Goal: Task Accomplishment & Management: Manage account settings

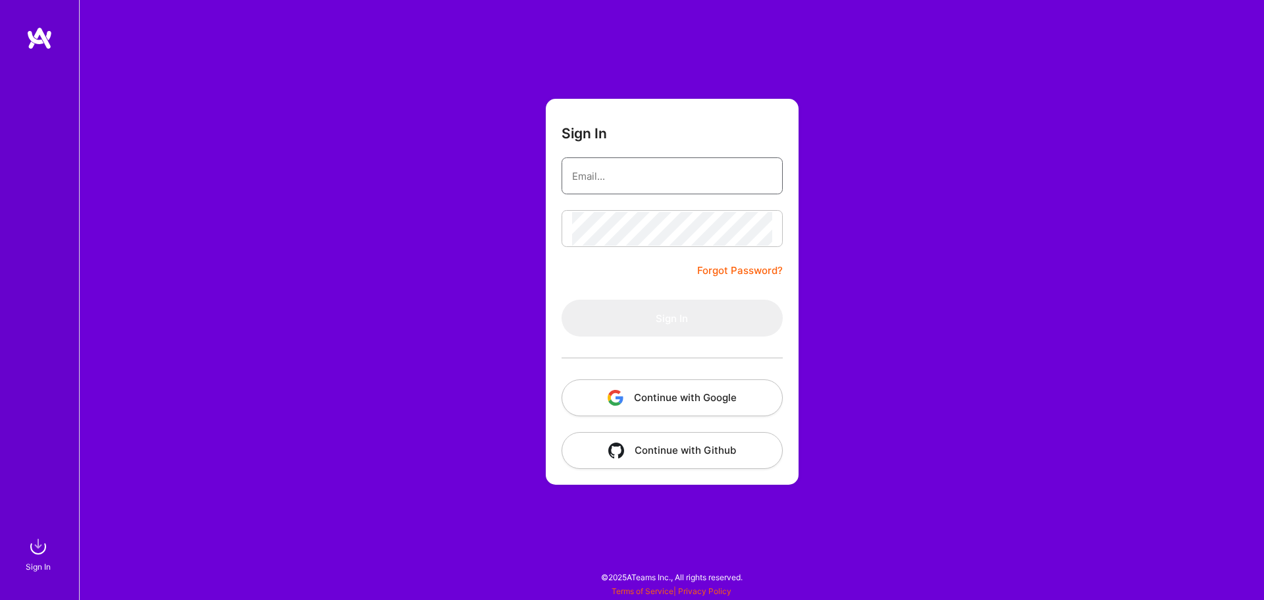
type input "[EMAIL_ADDRESS][DOMAIN_NAME]"
click at [681, 392] on button "Continue with Google" at bounding box center [672, 397] width 221 height 37
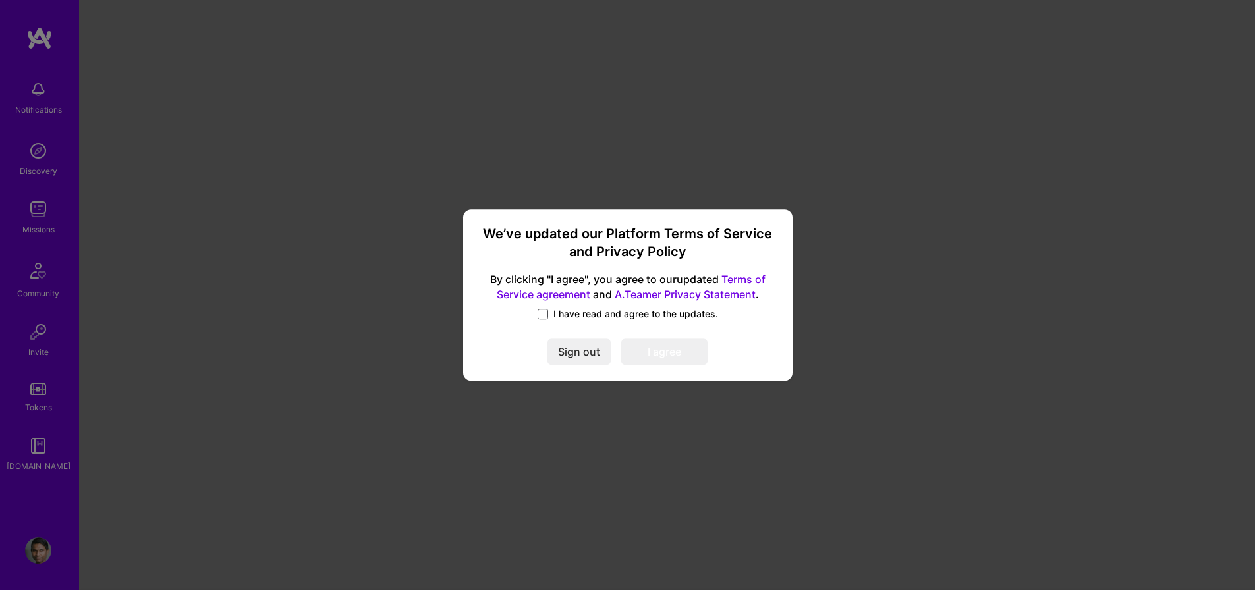
click at [542, 318] on span at bounding box center [542, 314] width 11 height 11
click at [0, 0] on input "I have read and agree to the updates." at bounding box center [0, 0] width 0 height 0
click at [667, 353] on button "I agree" at bounding box center [664, 351] width 86 height 26
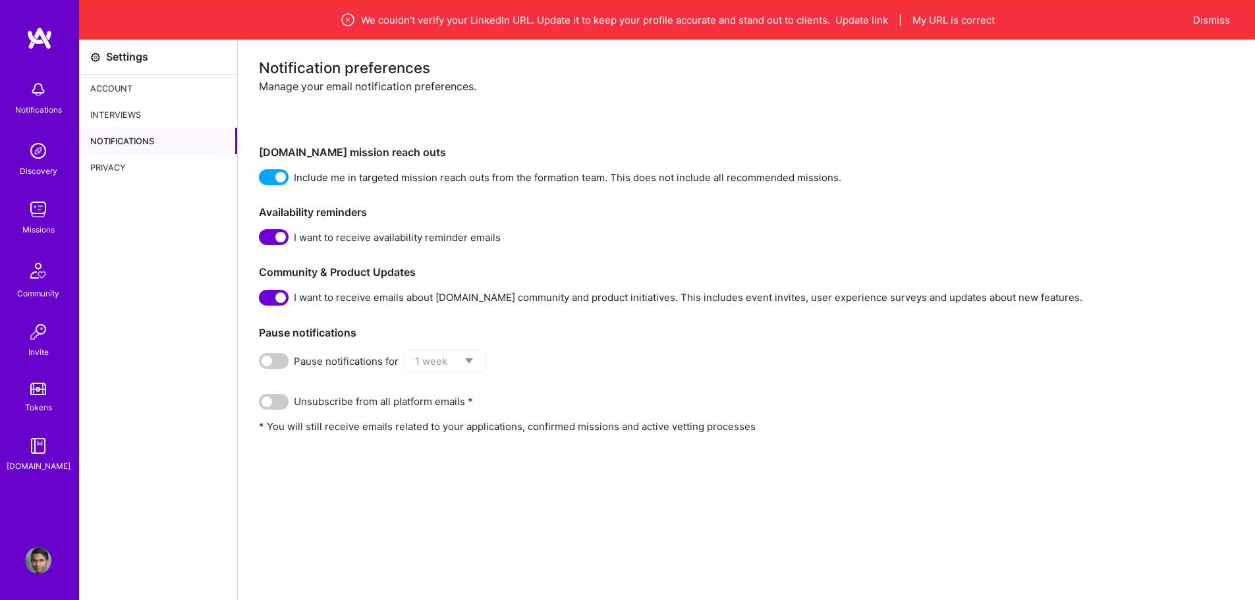
click at [39, 86] on img at bounding box center [38, 89] width 26 height 26
click at [41, 159] on img at bounding box center [38, 151] width 26 height 26
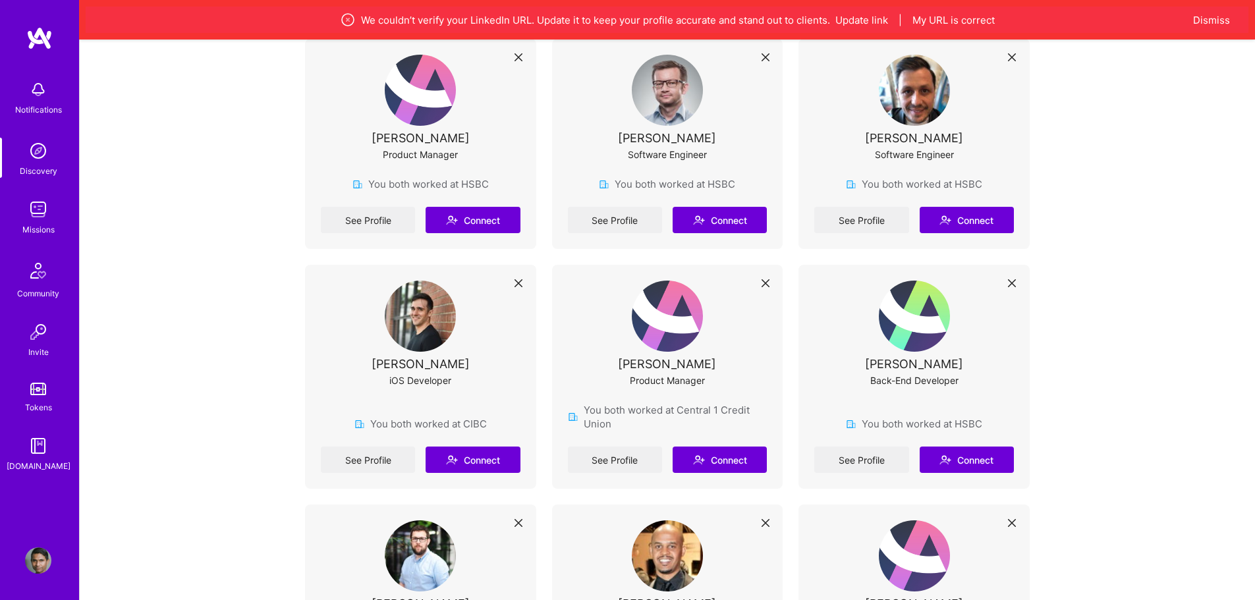
scroll to position [461, 0]
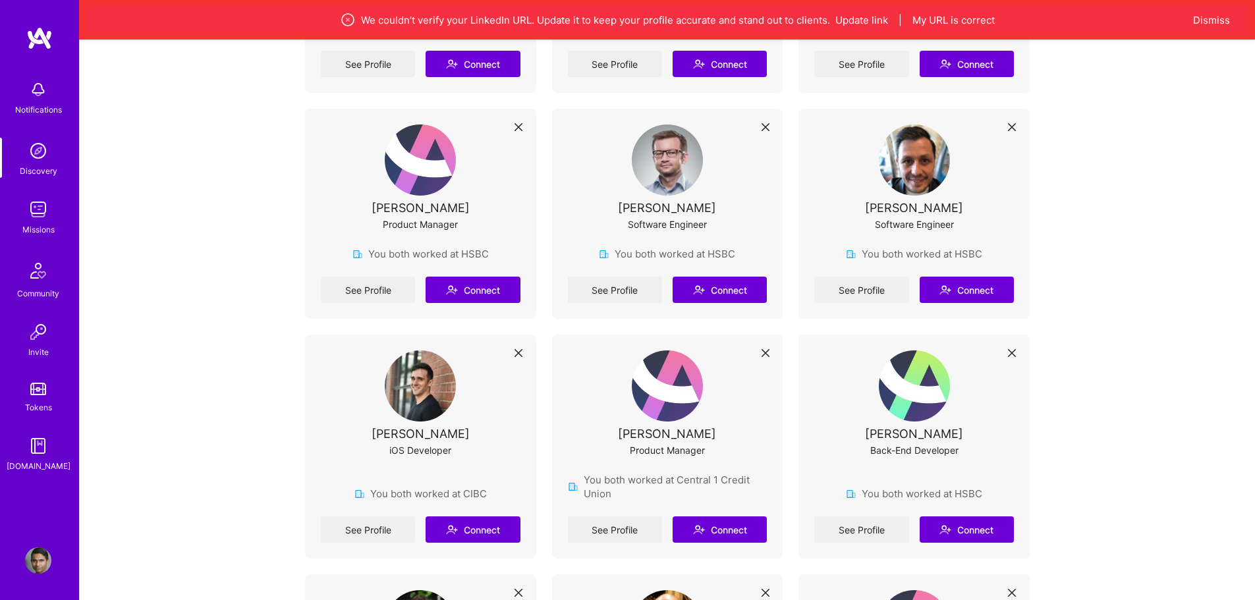
click at [34, 210] on img at bounding box center [38, 209] width 26 height 26
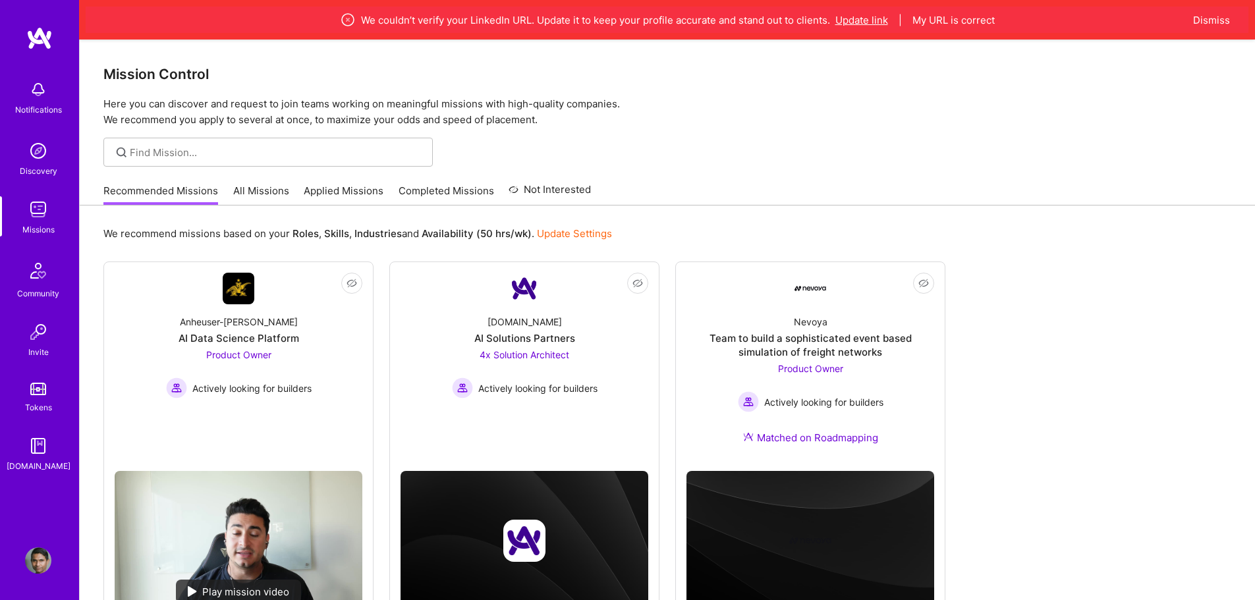
click at [867, 18] on button "Update link" at bounding box center [861, 20] width 53 height 14
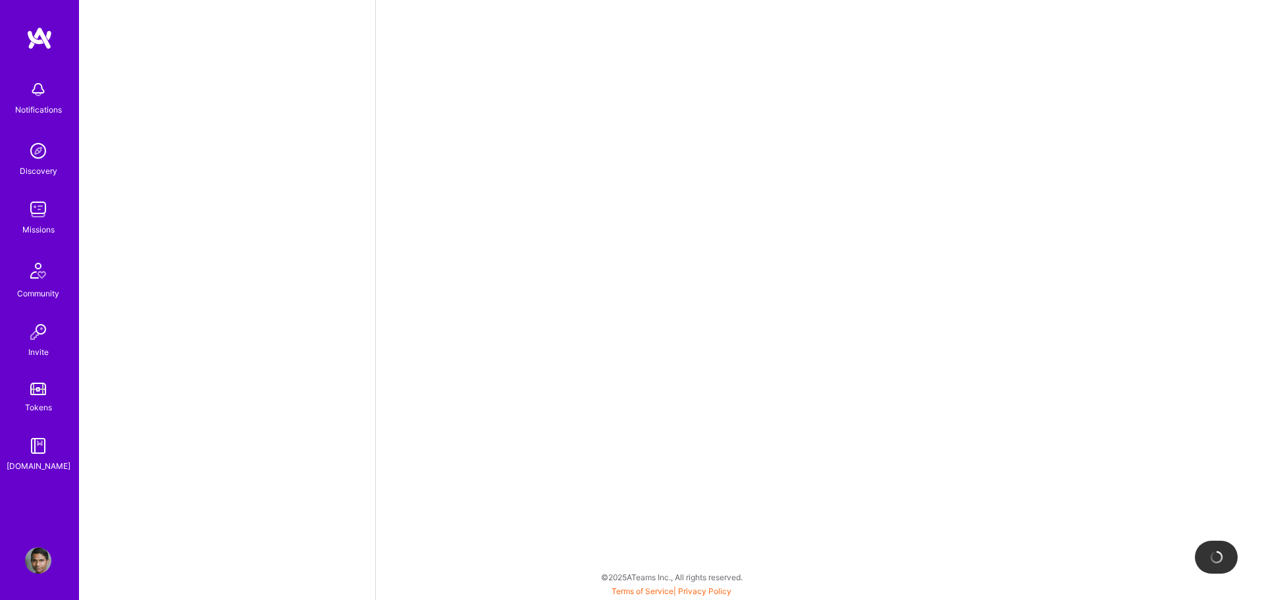
select select "CA"
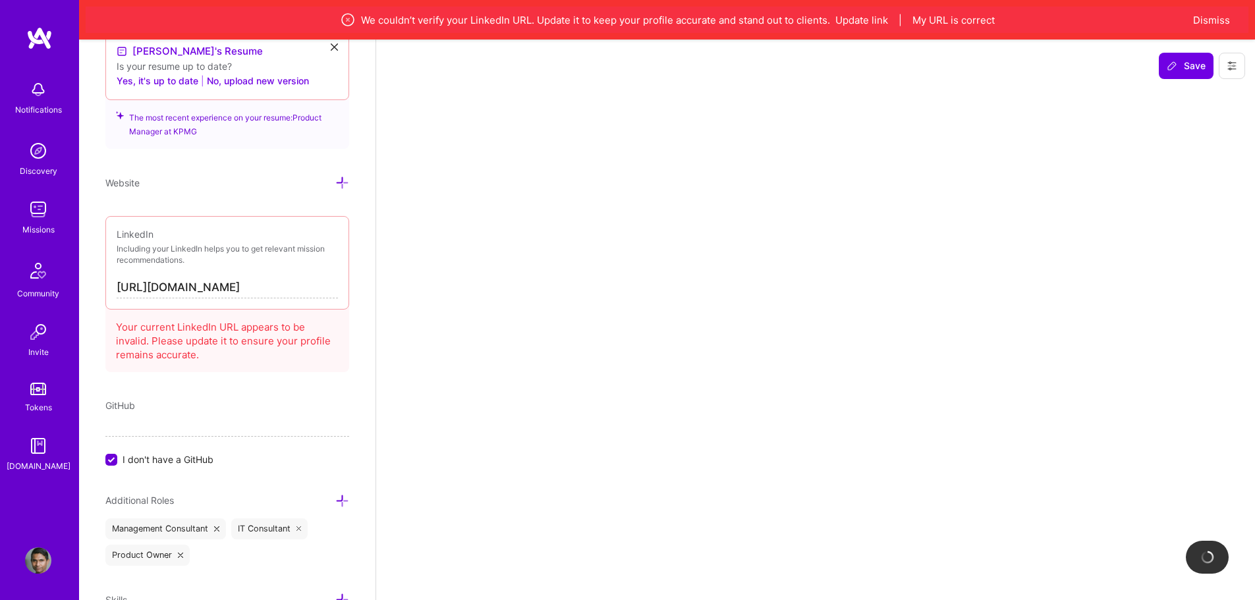
scroll to position [691, 0]
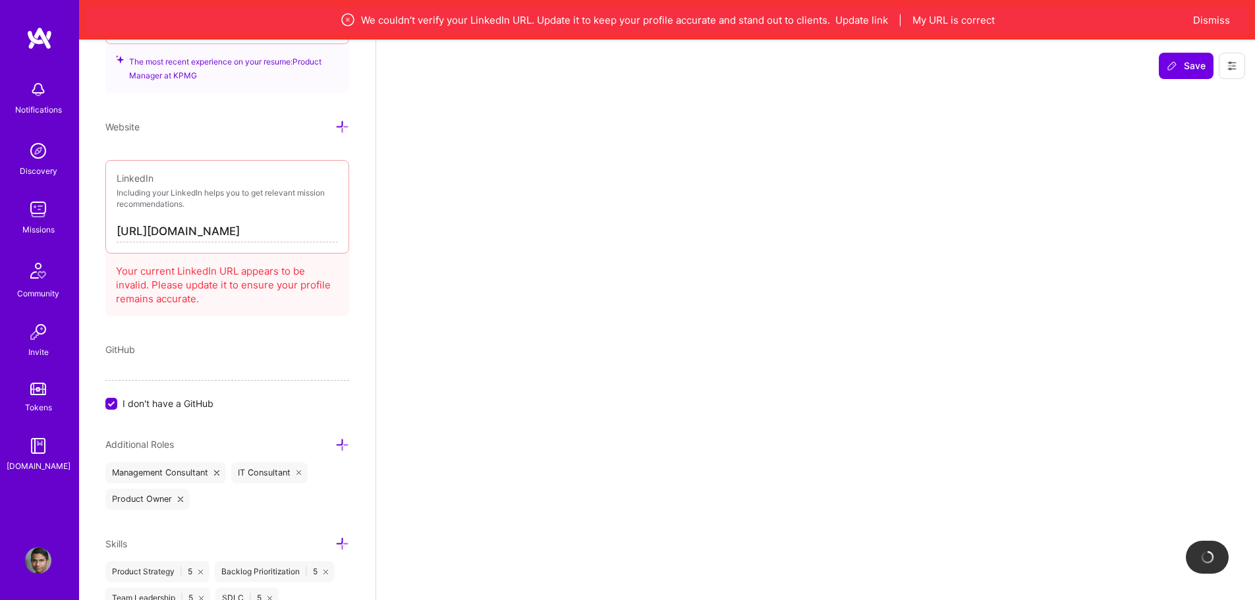
select select "Right Now"
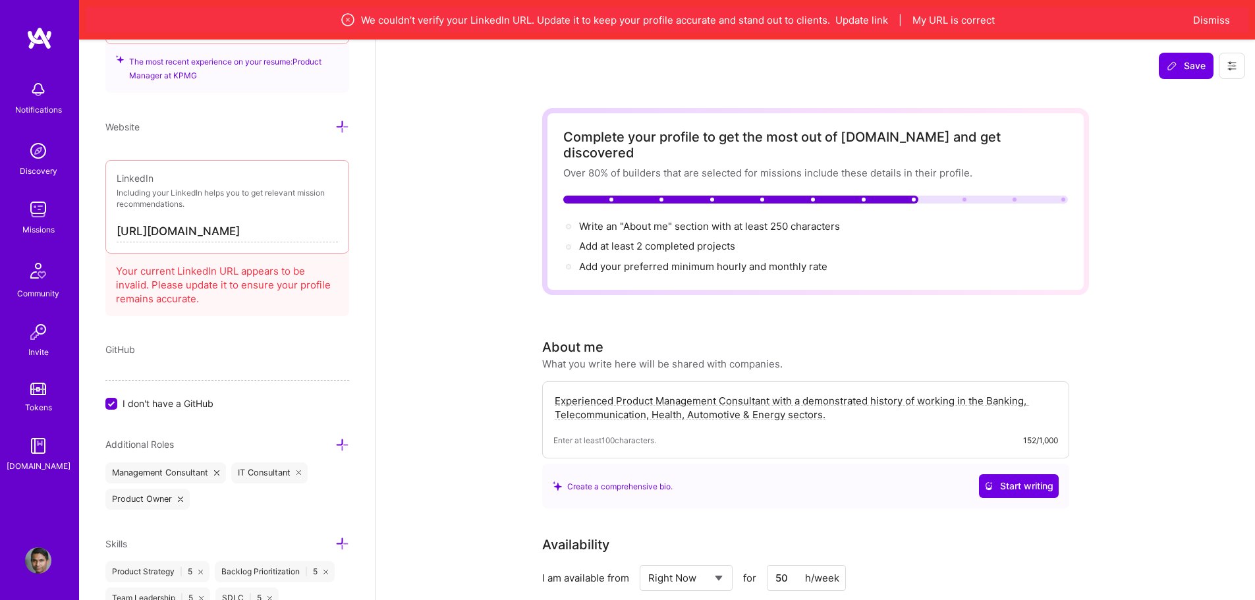
scroll to position [697, 0]
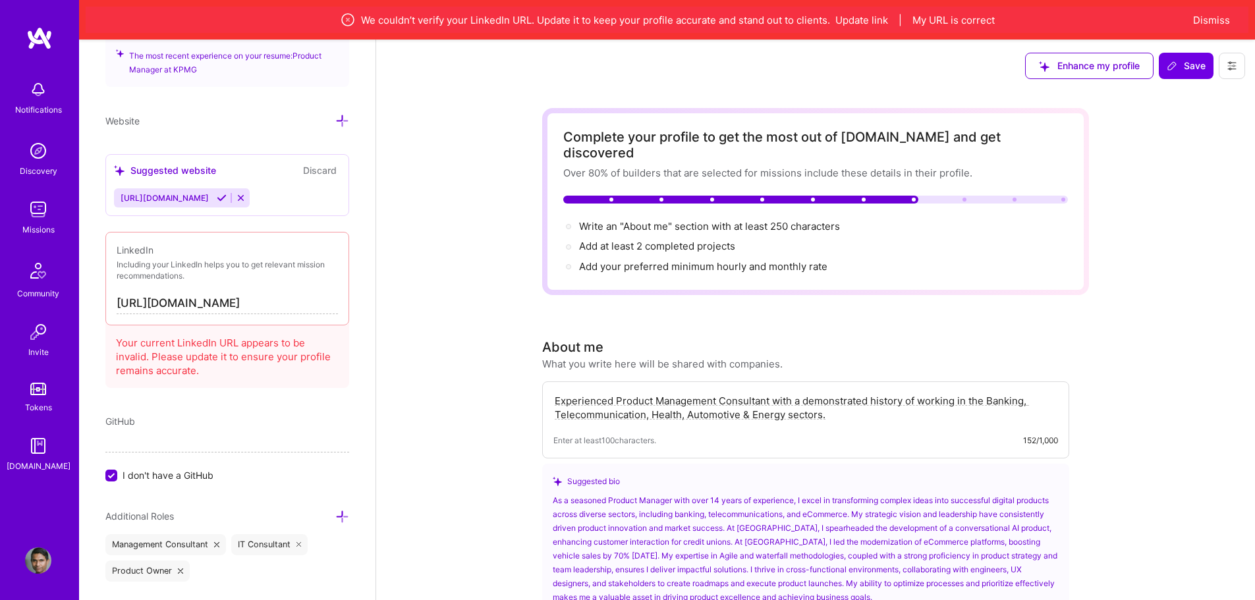
click at [264, 302] on input "[URL][DOMAIN_NAME]" at bounding box center [227, 303] width 221 height 21
drag, startPoint x: 117, startPoint y: 306, endPoint x: 379, endPoint y: 313, distance: 262.2
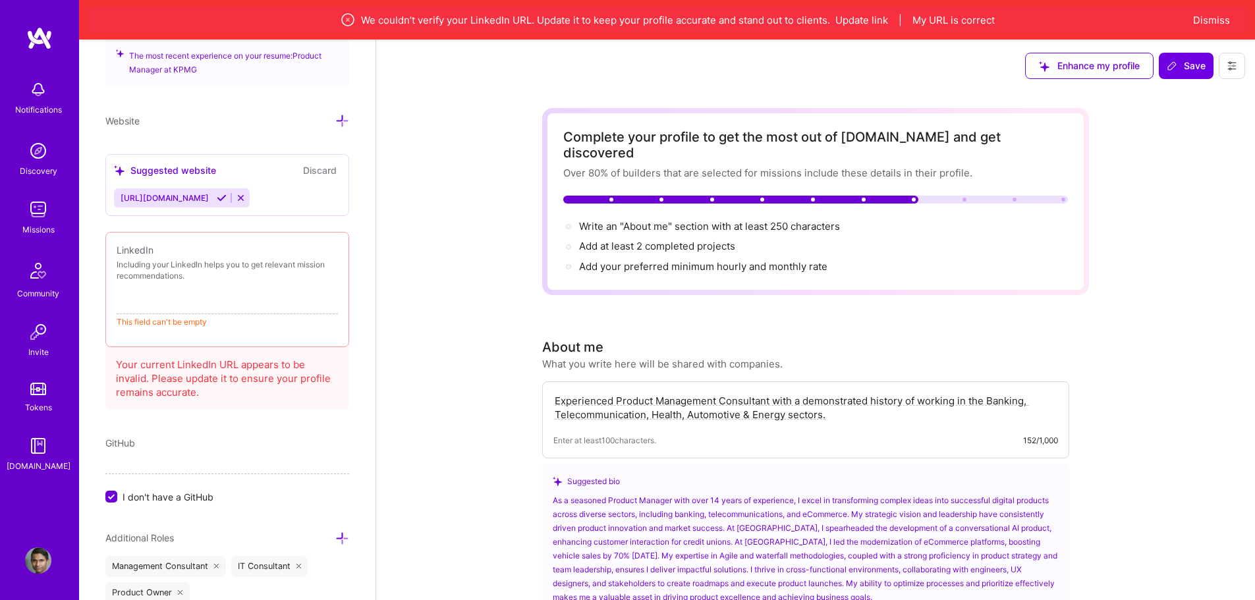
scroll to position [0, 0]
paste input "[URL][DOMAIN_NAME]"
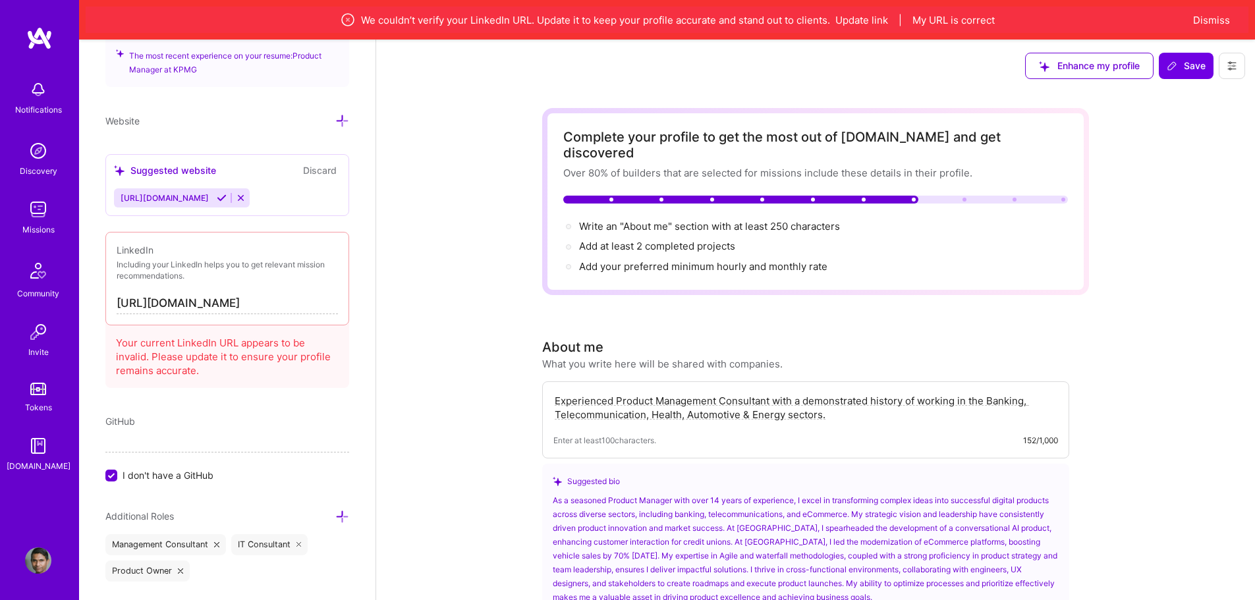
scroll to position [0, 80]
type input "[URL][DOMAIN_NAME]"
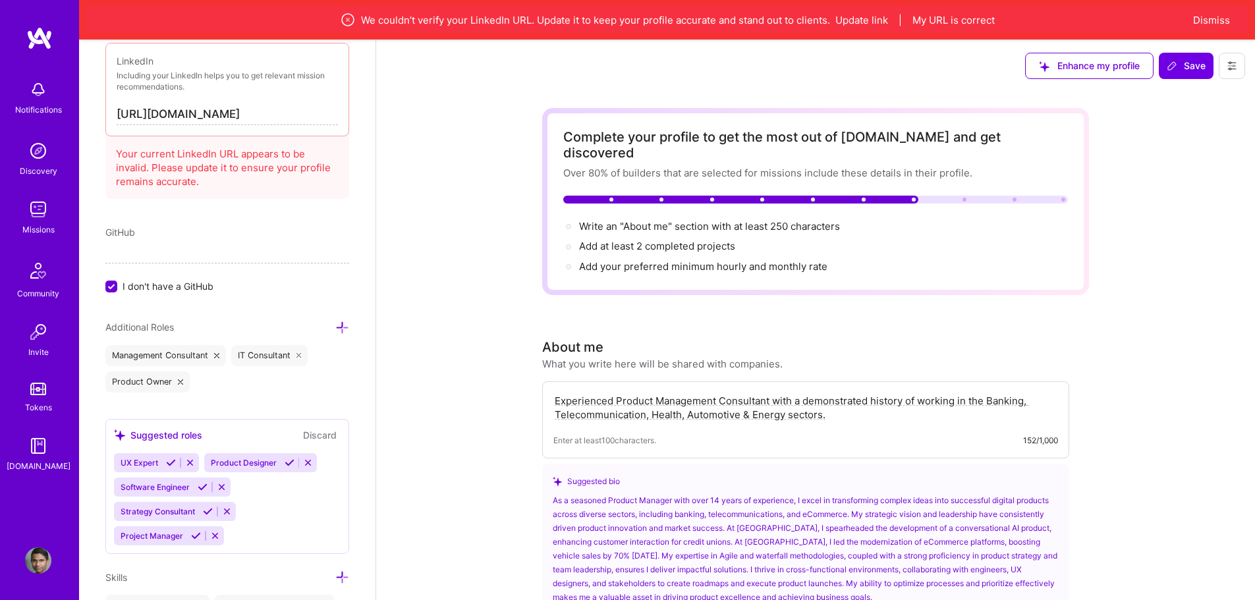
scroll to position [761, 0]
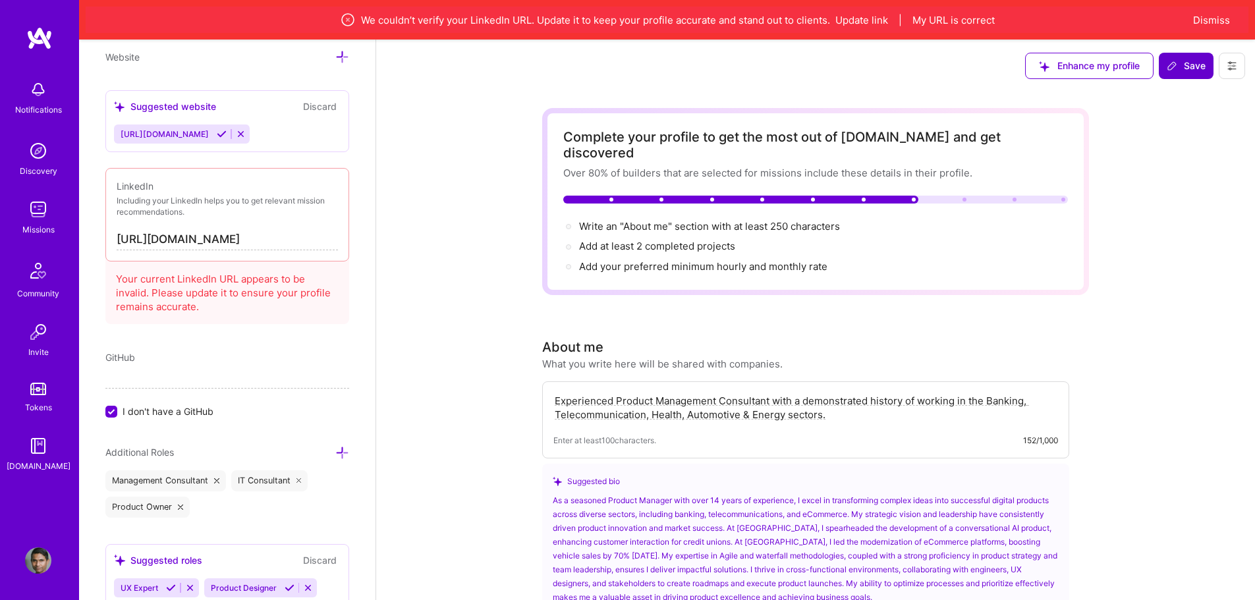
click at [1187, 66] on span "Save" at bounding box center [1185, 65] width 39 height 13
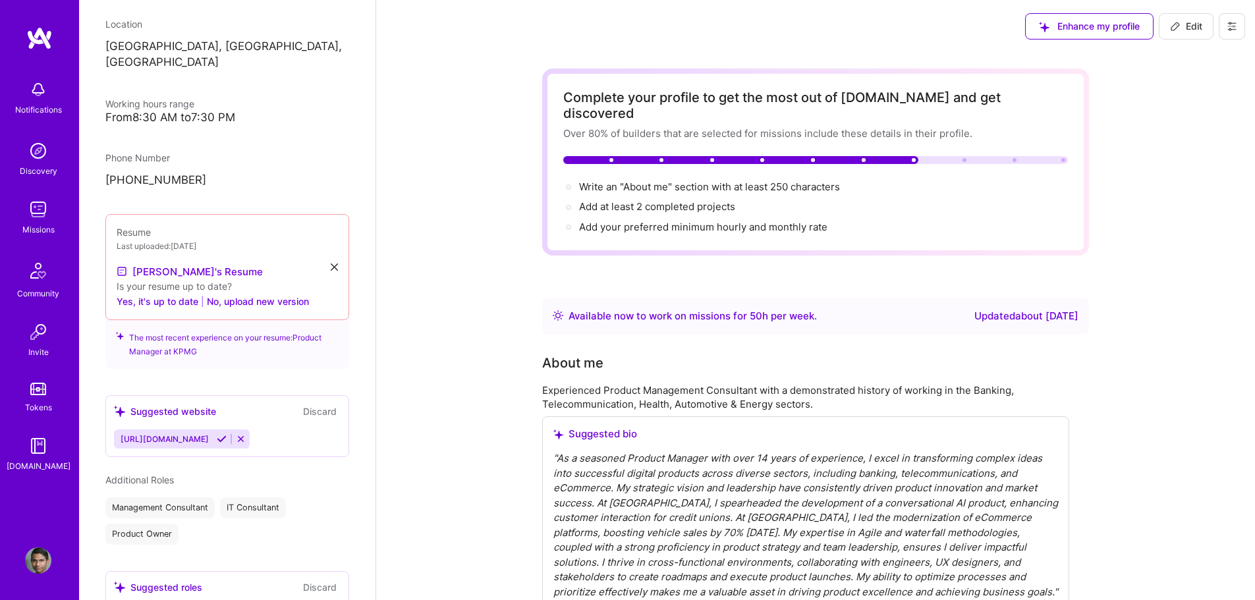
scroll to position [254, 0]
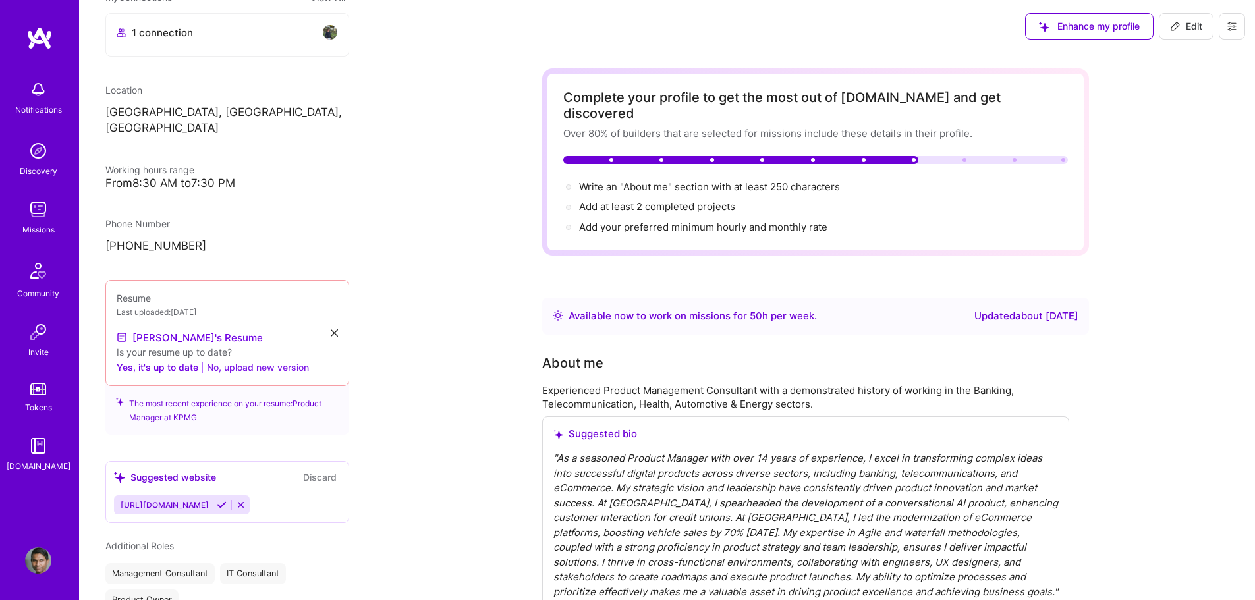
click at [283, 359] on button "No, upload new version" at bounding box center [258, 367] width 102 height 16
